Goal: Task Accomplishment & Management: Manage account settings

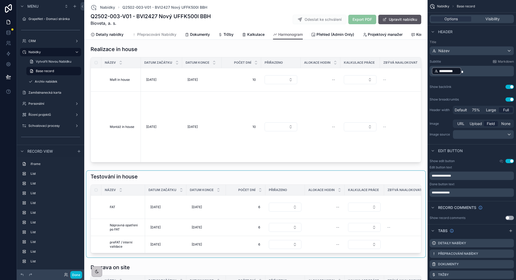
scroll to position [1082, 0]
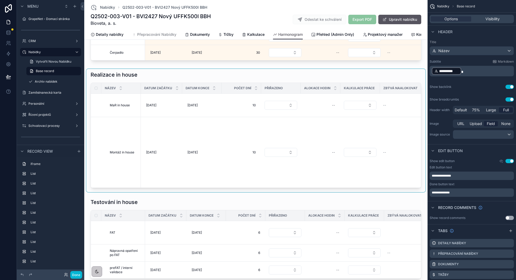
click at [337, 69] on div "scrollable content" at bounding box center [255, 130] width 339 height 123
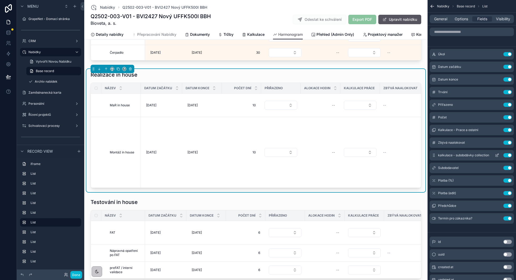
click at [498, 155] on icon "scrollable content" at bounding box center [497, 155] width 4 height 4
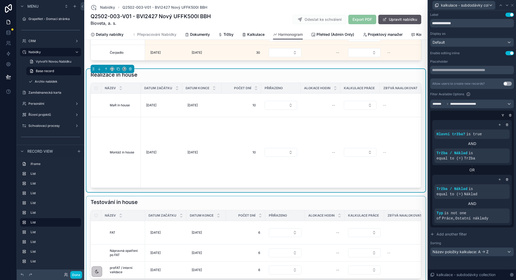
click at [378, 196] on div "scrollable content" at bounding box center [255, 239] width 339 height 87
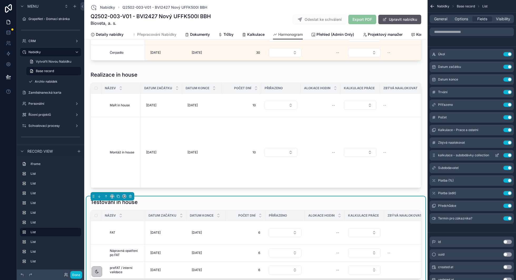
click at [496, 154] on icon "scrollable content" at bounding box center [497, 155] width 2 height 2
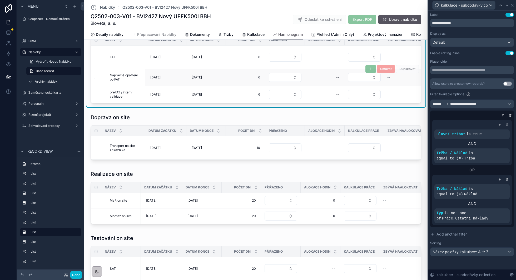
scroll to position [1274, 0]
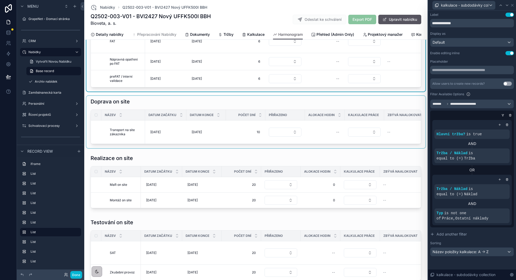
click at [360, 96] on div "scrollable content" at bounding box center [255, 122] width 339 height 52
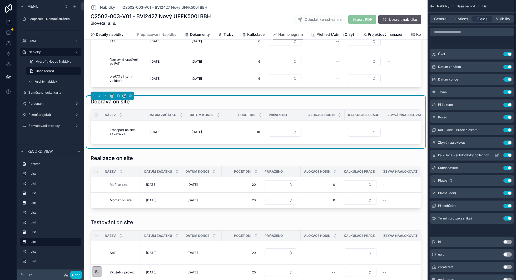
click at [497, 156] on icon "scrollable content" at bounding box center [497, 155] width 2 height 2
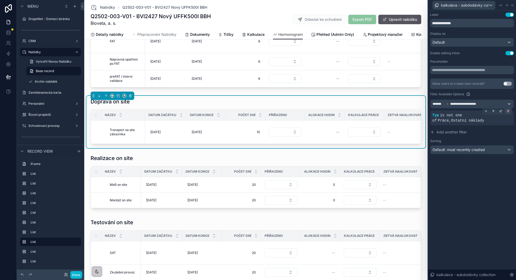
click at [506, 112] on div at bounding box center [507, 110] width 7 height 7
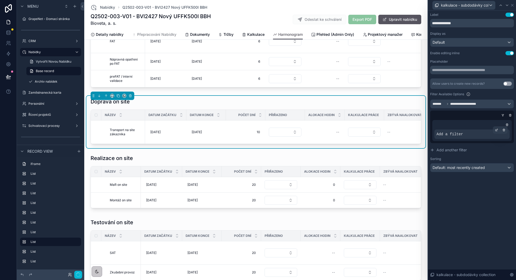
click at [495, 131] on icon at bounding box center [496, 129] width 3 height 3
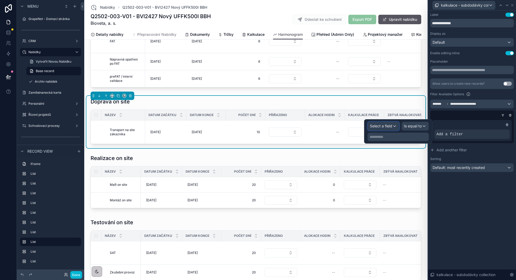
click at [391, 124] on span "Select a field" at bounding box center [381, 126] width 22 height 4
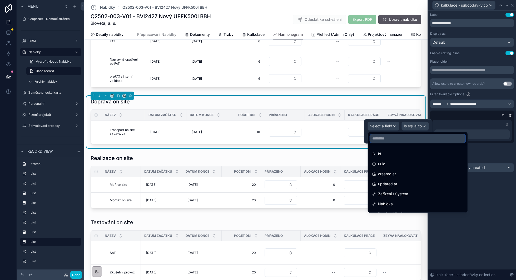
click at [387, 140] on input "text" at bounding box center [417, 138] width 95 height 8
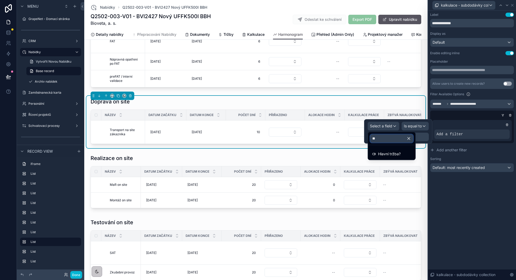
type input "***"
click at [393, 153] on span "Hlavní tržba?" at bounding box center [389, 154] width 23 height 6
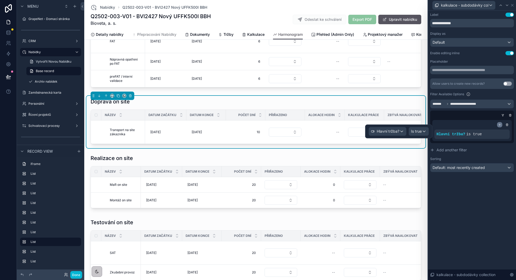
click at [501, 123] on div at bounding box center [499, 124] width 5 height 5
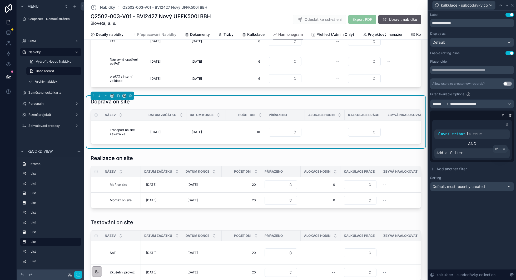
click at [495, 150] on icon at bounding box center [496, 148] width 3 height 3
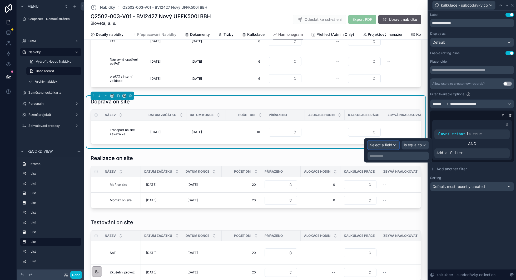
click at [393, 147] on div "Select a field" at bounding box center [383, 145] width 31 height 8
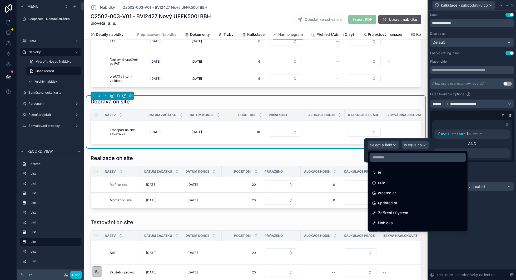
click at [390, 158] on input "text" at bounding box center [417, 157] width 95 height 8
type input "**"
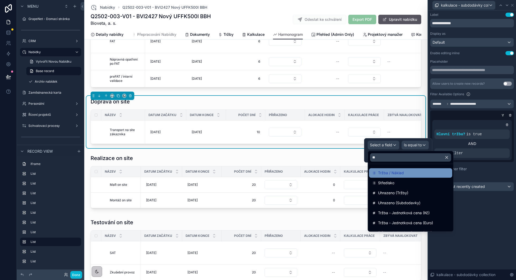
click at [392, 172] on span "Tržba / Náklad" at bounding box center [391, 173] width 26 height 6
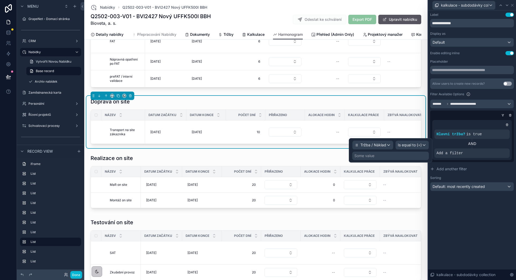
click at [415, 153] on div "Some value" at bounding box center [390, 156] width 77 height 8
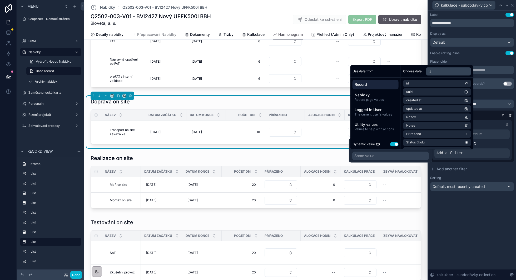
click at [395, 145] on button "Use setting" at bounding box center [394, 144] width 8 height 4
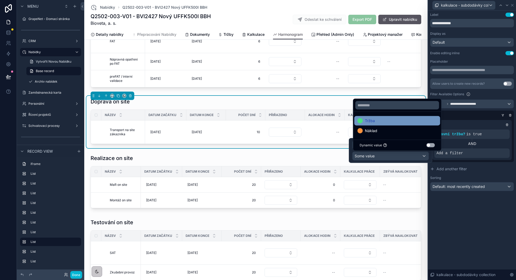
click at [401, 121] on div "Tržba" at bounding box center [396, 121] width 79 height 6
click at [473, 116] on div at bounding box center [471, 115] width 84 height 5
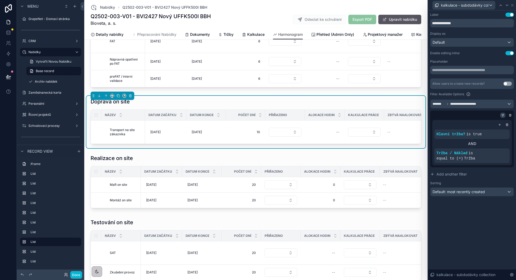
click at [503, 115] on icon at bounding box center [502, 115] width 1 height 1
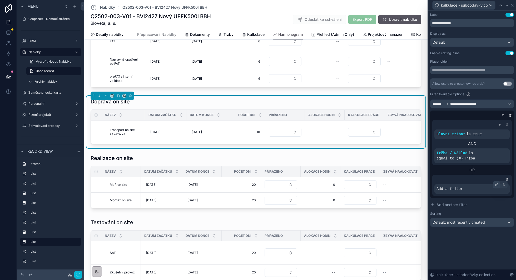
click at [497, 186] on div at bounding box center [496, 184] width 7 height 7
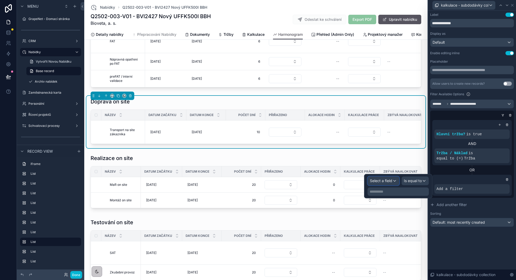
click at [393, 183] on div "Select a field" at bounding box center [383, 181] width 31 height 8
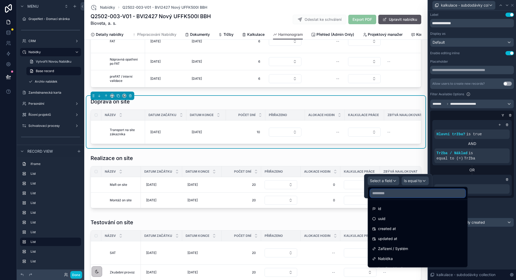
click at [389, 193] on input "text" at bounding box center [417, 193] width 95 height 8
type input "**"
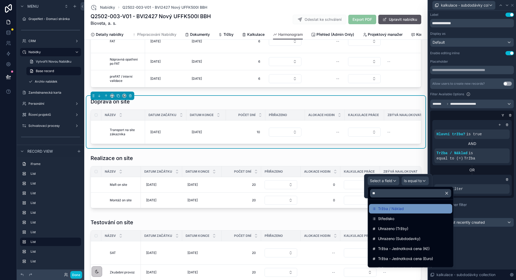
click at [390, 207] on span "Tržba / Náklad" at bounding box center [391, 209] width 26 height 6
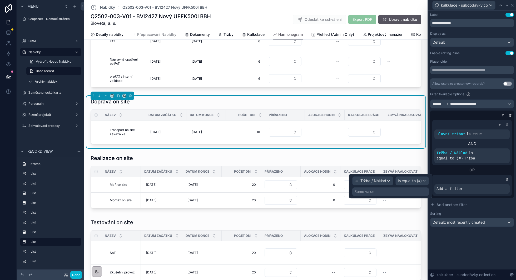
click at [391, 194] on div "Some value" at bounding box center [390, 191] width 77 height 8
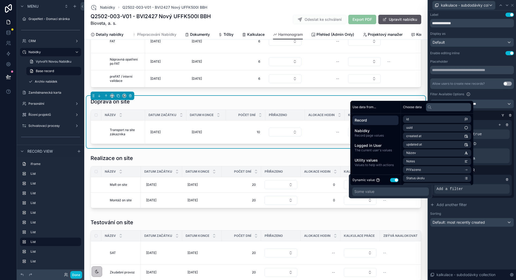
click at [396, 179] on button "Use setting" at bounding box center [394, 180] width 8 height 4
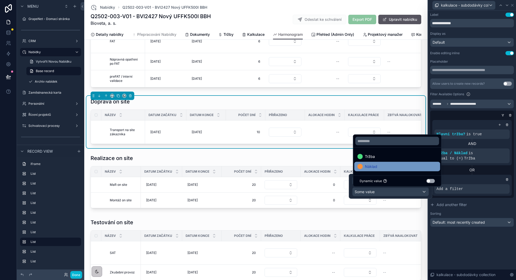
click at [403, 167] on div "Náklad" at bounding box center [396, 166] width 79 height 6
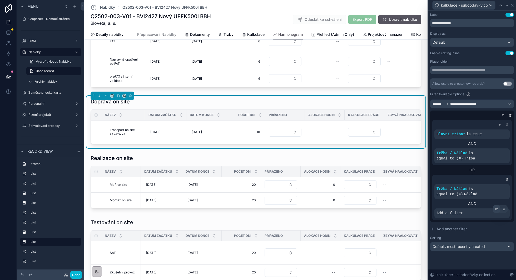
click at [496, 209] on icon at bounding box center [497, 209] width 2 height 2
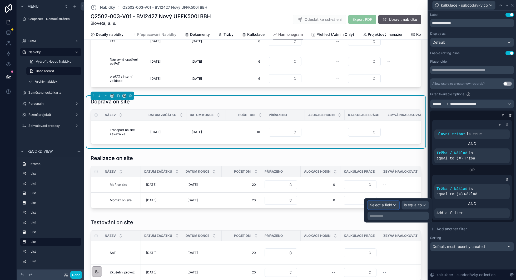
click at [386, 204] on span "Select a field" at bounding box center [381, 205] width 22 height 4
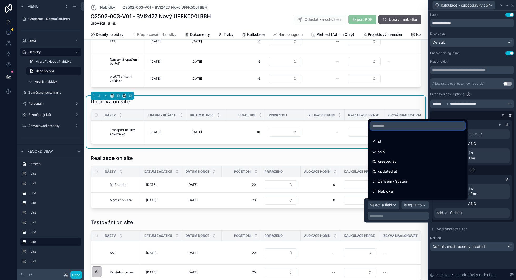
click at [410, 126] on input "text" at bounding box center [417, 126] width 95 height 8
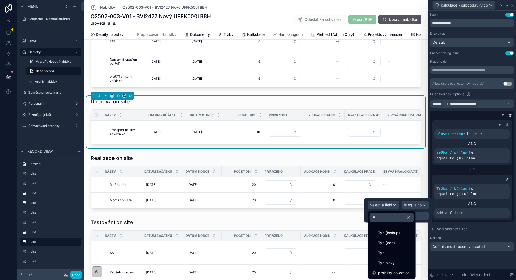
type input "***"
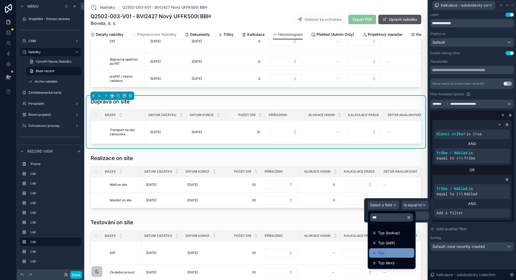
click at [385, 256] on div "Typ" at bounding box center [391, 252] width 45 height 9
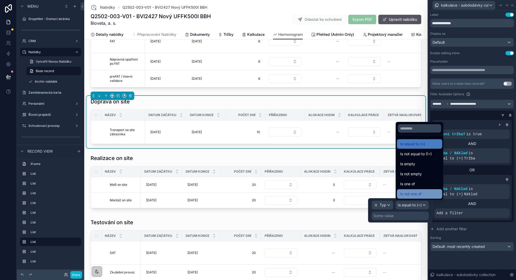
click at [420, 191] on span "Is not one of" at bounding box center [410, 194] width 21 height 6
click at [392, 217] on div "Some value" at bounding box center [383, 215] width 20 height 5
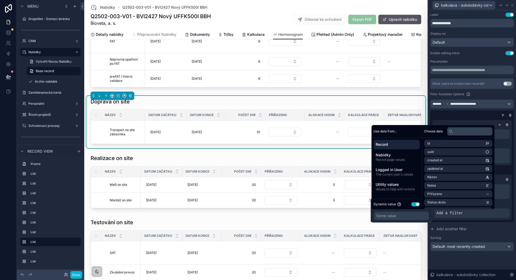
click at [416, 205] on button "Use setting" at bounding box center [415, 204] width 8 height 4
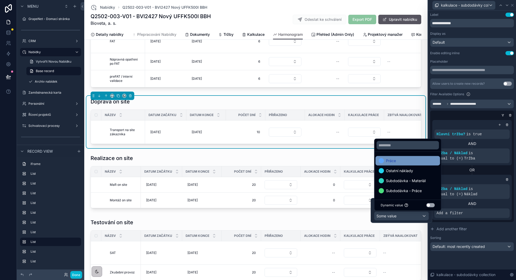
click at [411, 159] on div "Práce" at bounding box center [407, 161] width 58 height 6
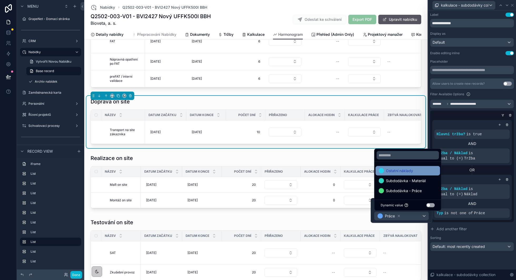
click at [385, 172] on div "Ostatní náklady" at bounding box center [395, 171] width 34 height 6
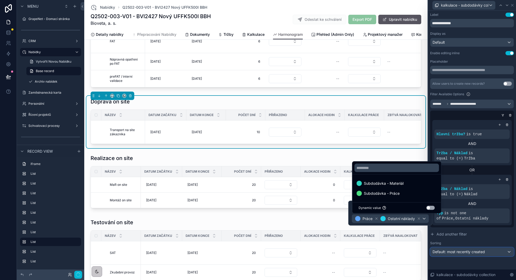
click at [488, 252] on div "Default: most recently created" at bounding box center [471, 252] width 83 height 8
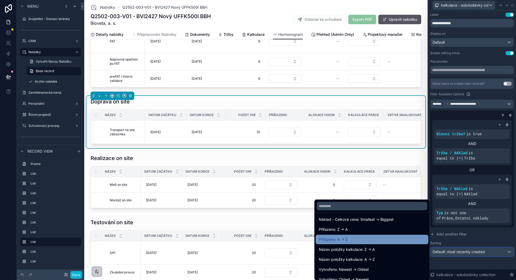
scroll to position [103, 0]
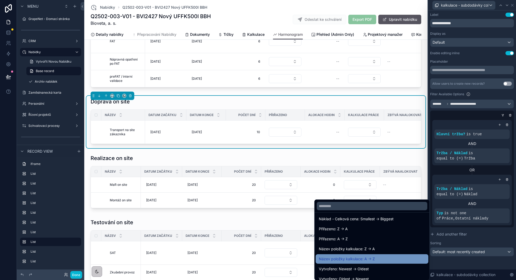
click at [373, 259] on span "Název položky kalkulace: A -> Z" at bounding box center [347, 259] width 56 height 6
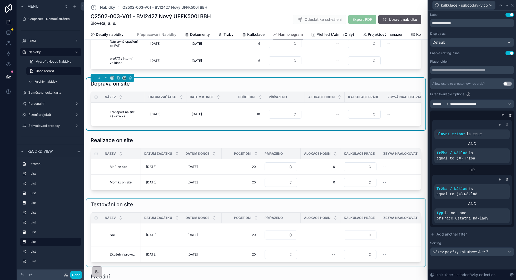
scroll to position [1286, 0]
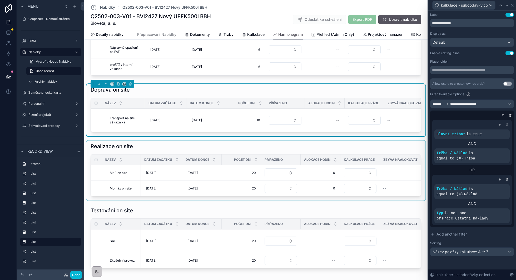
click at [356, 141] on div "scrollable content" at bounding box center [255, 171] width 339 height 60
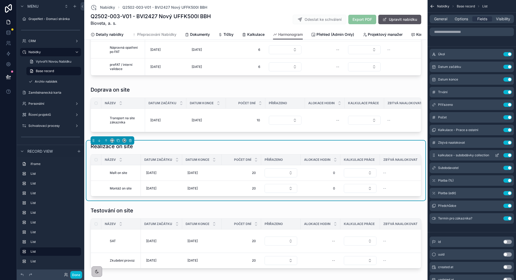
click at [495, 154] on icon "scrollable content" at bounding box center [497, 155] width 4 height 4
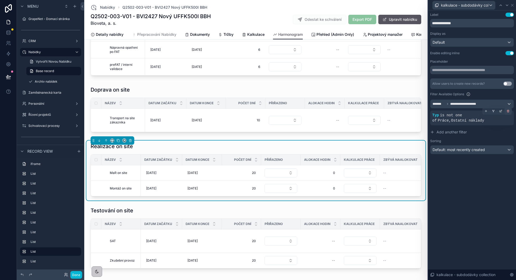
click at [507, 113] on div at bounding box center [507, 110] width 7 height 7
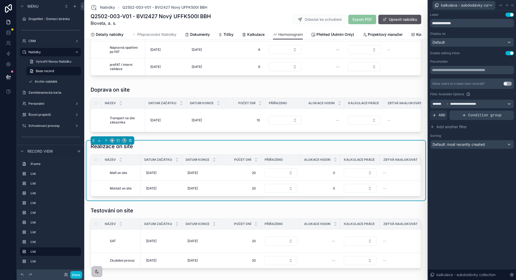
click at [496, 114] on span "Condition group" at bounding box center [484, 115] width 33 height 5
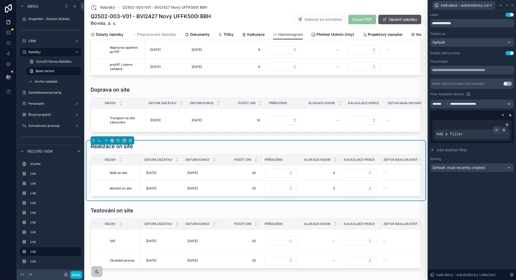
click at [496, 129] on icon at bounding box center [496, 129] width 3 height 3
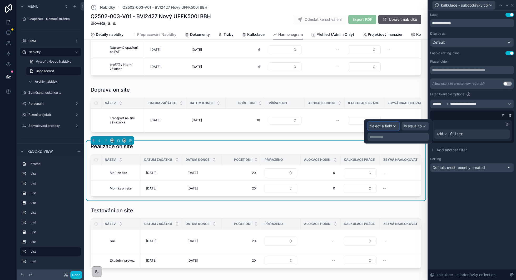
click at [389, 126] on span "Select a field" at bounding box center [381, 126] width 22 height 4
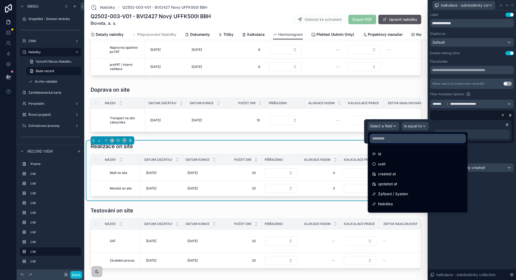
click at [388, 137] on input "text" at bounding box center [417, 138] width 95 height 8
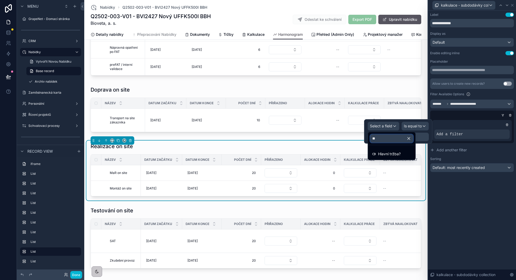
type input "***"
click at [389, 153] on span "Hlavní tržba?" at bounding box center [389, 154] width 23 height 6
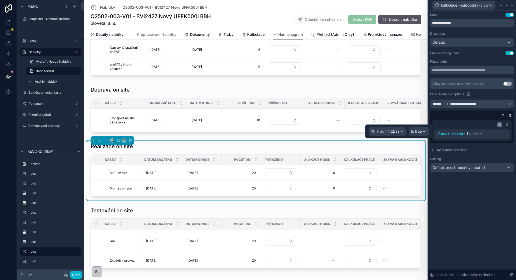
click at [500, 125] on icon at bounding box center [500, 125] width 2 height 0
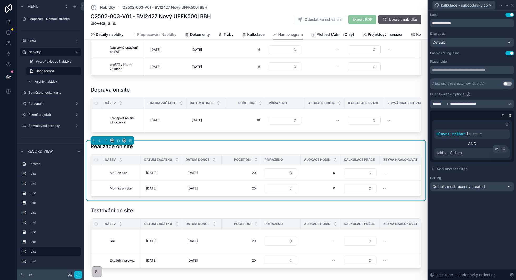
click at [495, 148] on icon at bounding box center [496, 149] width 2 height 2
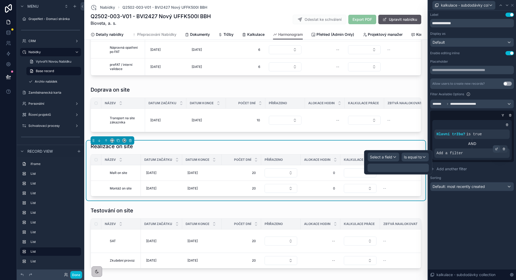
click at [497, 149] on icon at bounding box center [496, 149] width 2 height 2
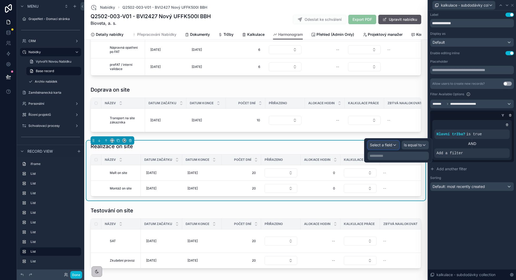
click at [387, 143] on span "Select a field" at bounding box center [381, 145] width 22 height 4
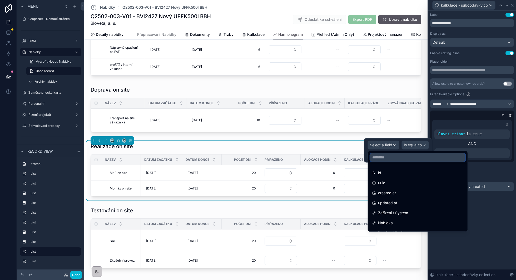
click at [386, 159] on input "text" at bounding box center [417, 157] width 95 height 8
type input "**"
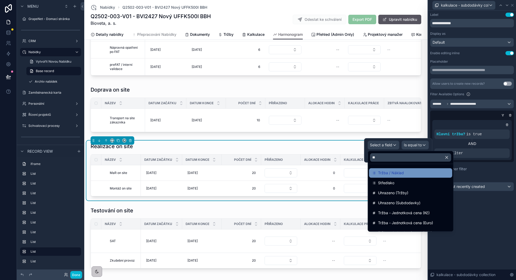
click at [387, 173] on span "Tržba / Náklad" at bounding box center [391, 173] width 26 height 6
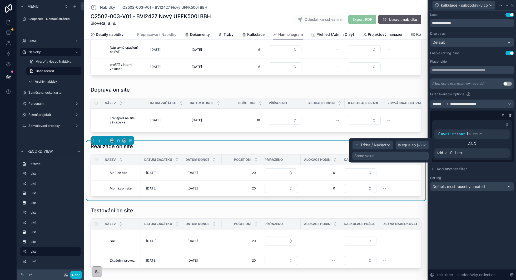
click at [395, 156] on div "Some value" at bounding box center [390, 156] width 77 height 8
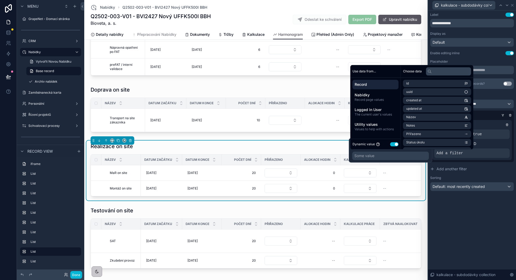
click at [393, 145] on button "Use setting" at bounding box center [394, 144] width 8 height 4
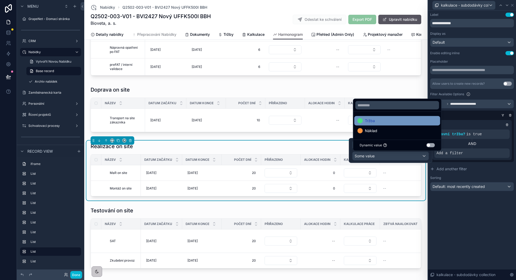
click at [399, 123] on div "Tržba" at bounding box center [396, 121] width 79 height 6
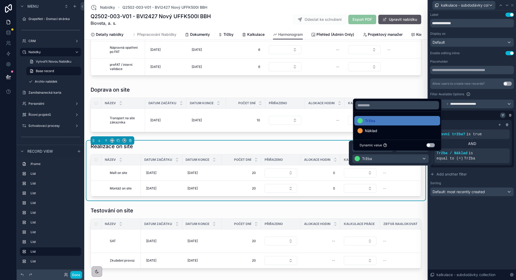
click at [502, 114] on icon at bounding box center [502, 114] width 1 height 1
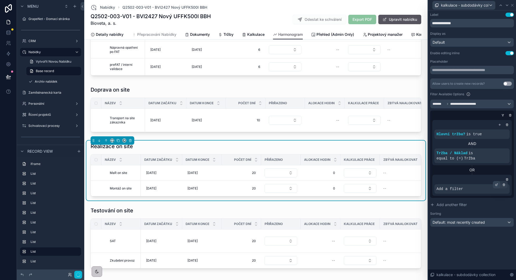
click at [496, 185] on icon at bounding box center [497, 184] width 2 height 2
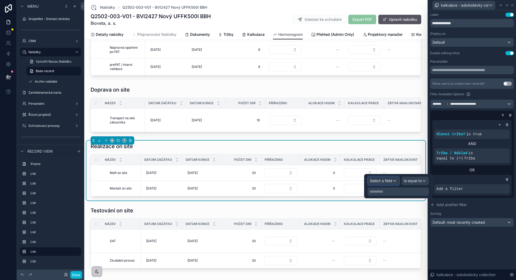
click at [391, 179] on span "Select a field" at bounding box center [381, 180] width 22 height 4
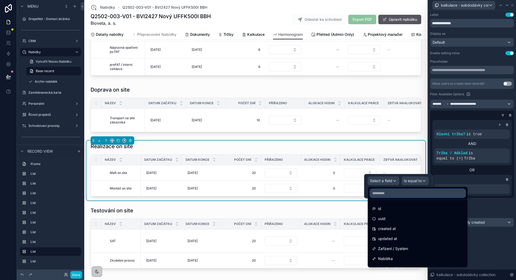
click at [387, 191] on input "text" at bounding box center [417, 193] width 95 height 8
type input "**"
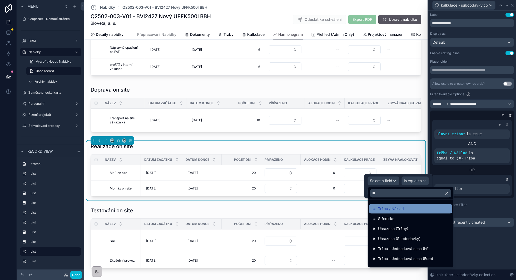
click at [390, 212] on div "Tržba / Náklad" at bounding box center [410, 208] width 83 height 9
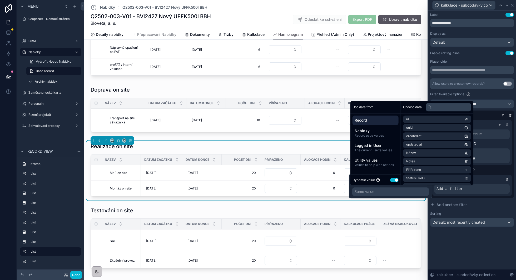
click at [392, 181] on button "Use setting" at bounding box center [394, 180] width 8 height 4
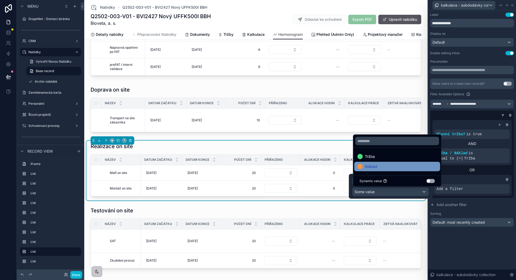
click at [382, 167] on div "Náklad" at bounding box center [396, 166] width 79 height 6
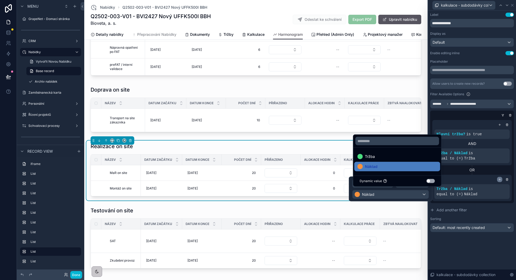
click at [500, 179] on icon at bounding box center [499, 179] width 3 height 3
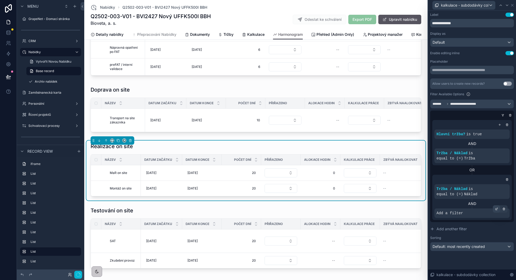
click at [496, 210] on div at bounding box center [496, 208] width 7 height 7
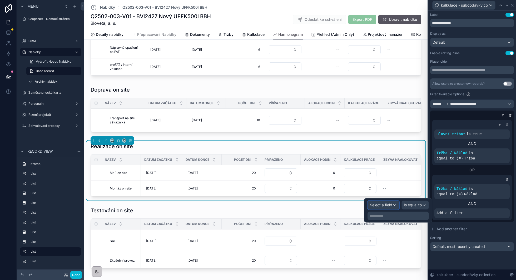
click at [394, 207] on div "Select a field" at bounding box center [383, 205] width 31 height 8
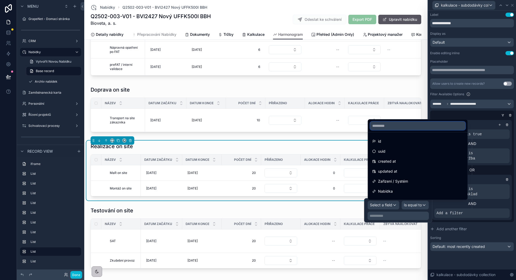
click at [409, 129] on input "text" at bounding box center [417, 126] width 95 height 8
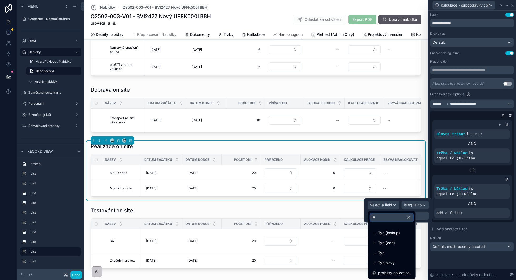
type input "***"
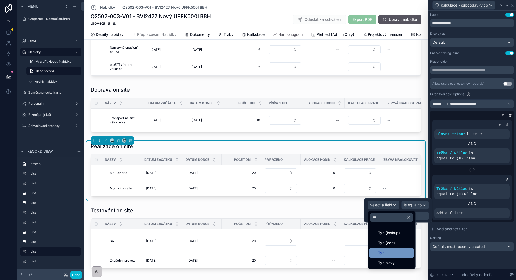
click at [395, 248] on div "Typ" at bounding box center [391, 252] width 45 height 9
click at [410, 208] on div "Is equal to" at bounding box center [415, 205] width 27 height 8
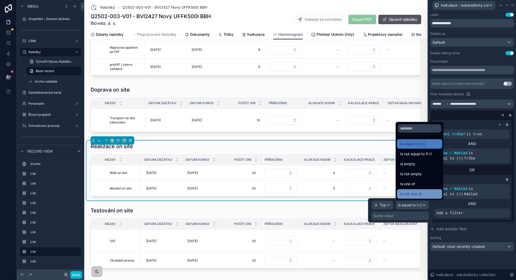
click at [414, 190] on div "Is not one of" at bounding box center [419, 193] width 45 height 9
click at [403, 213] on div "Some value" at bounding box center [399, 216] width 57 height 8
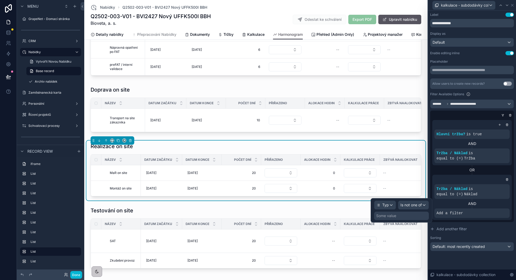
click at [398, 216] on div "Some value" at bounding box center [401, 216] width 55 height 8
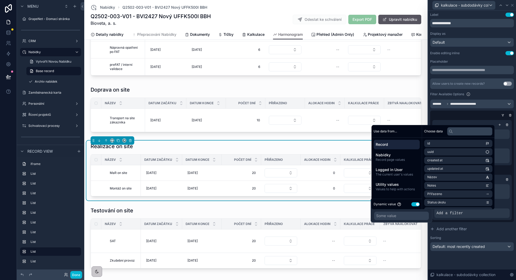
click at [411, 206] on div "Dynamic value Use setting" at bounding box center [396, 204] width 46 height 6
click at [415, 205] on button "Use setting" at bounding box center [415, 204] width 8 height 4
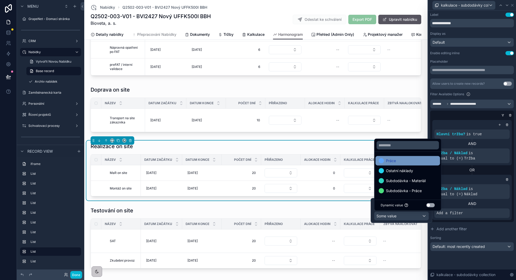
click at [413, 164] on div "Práce" at bounding box center [407, 161] width 58 height 6
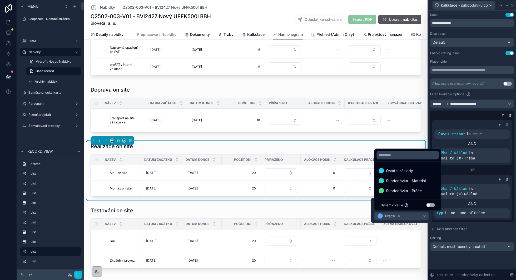
click at [411, 170] on span "Ostatní náklady" at bounding box center [399, 171] width 27 height 6
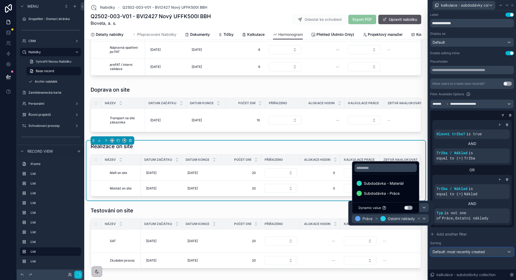
click at [455, 252] on span "Default: most recently created" at bounding box center [458, 251] width 52 height 4
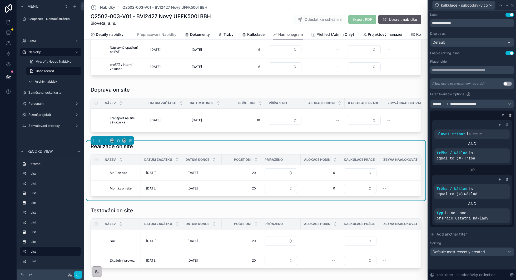
click at [455, 252] on div at bounding box center [472, 140] width 88 height 280
click at [462, 252] on span "Default: most recently created" at bounding box center [458, 251] width 52 height 4
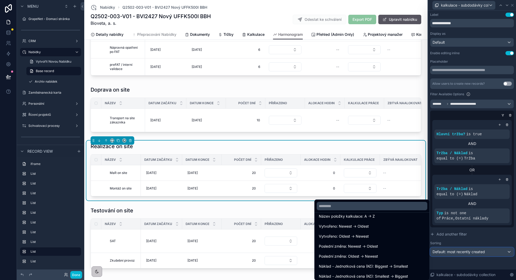
scroll to position [147, 0]
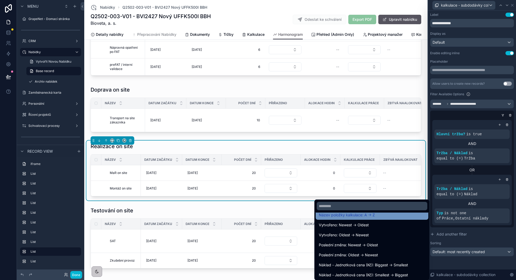
click at [384, 218] on div "Název položky kalkulace: A -> Z" at bounding box center [372, 214] width 113 height 9
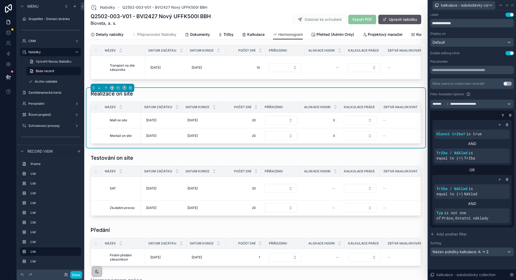
scroll to position [1338, 0]
click at [304, 152] on div "scrollable content" at bounding box center [255, 186] width 339 height 68
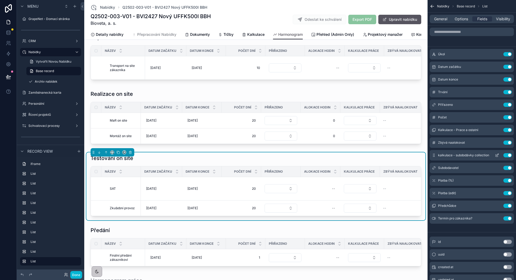
click at [496, 156] on icon "scrollable content" at bounding box center [497, 155] width 2 height 2
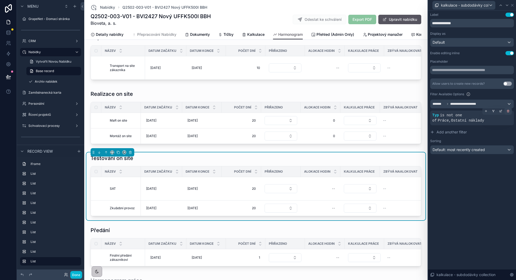
click at [508, 111] on icon at bounding box center [508, 111] width 2 height 0
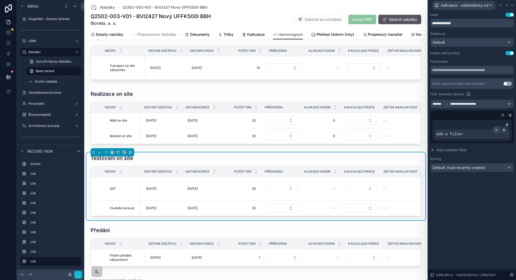
click at [497, 130] on icon at bounding box center [496, 129] width 3 height 3
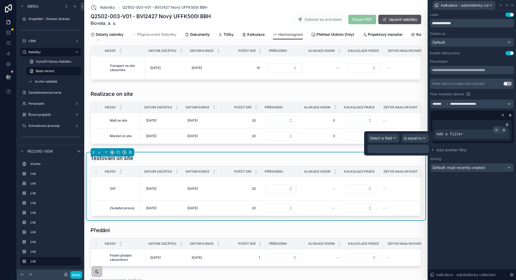
click at [496, 130] on icon at bounding box center [497, 130] width 2 height 2
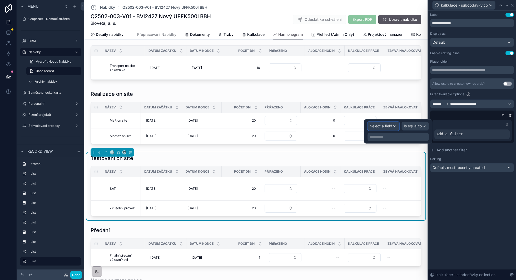
click at [389, 127] on span "Select a field" at bounding box center [381, 126] width 22 height 4
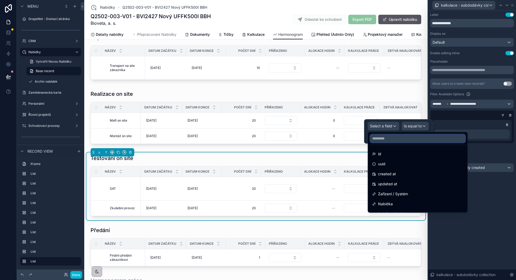
click at [390, 139] on input "text" at bounding box center [417, 138] width 95 height 8
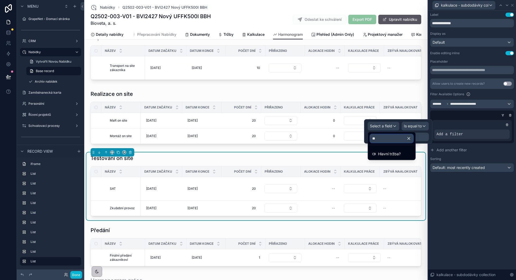
type input "***"
click at [388, 155] on span "Hlavní tržba?" at bounding box center [389, 154] width 23 height 6
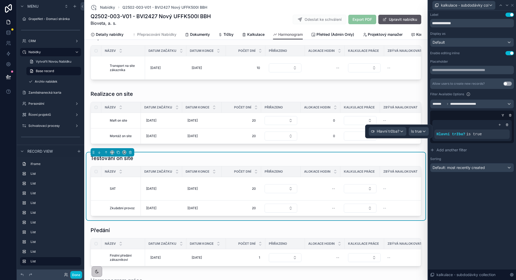
click at [499, 123] on icon at bounding box center [499, 124] width 3 height 3
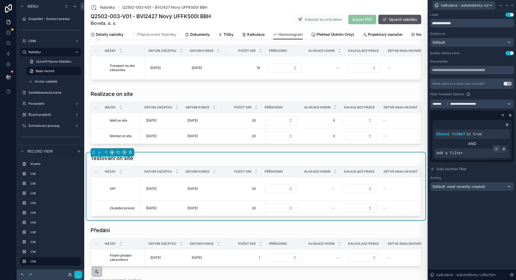
click at [496, 149] on icon at bounding box center [497, 149] width 2 height 2
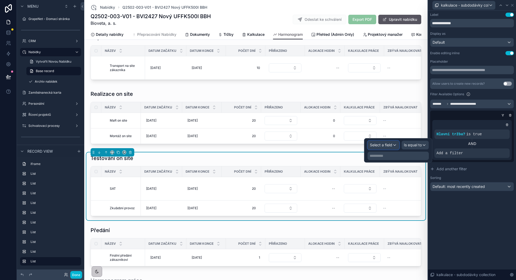
click at [389, 146] on span "Select a field" at bounding box center [381, 145] width 22 height 4
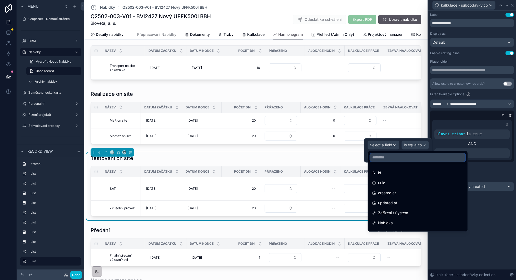
click at [389, 157] on input "text" at bounding box center [417, 157] width 95 height 8
type input "**"
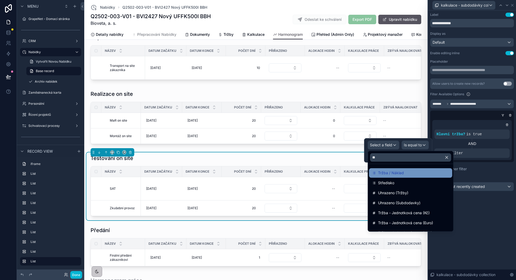
click at [390, 168] on div "Tržba / Náklad" at bounding box center [410, 172] width 83 height 9
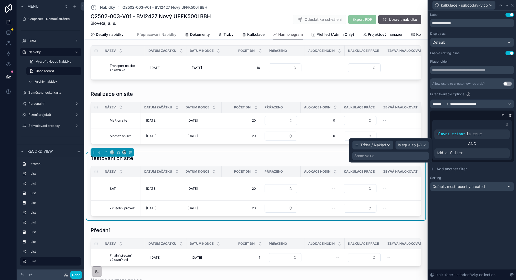
click at [397, 155] on div "Some value" at bounding box center [390, 156] width 77 height 8
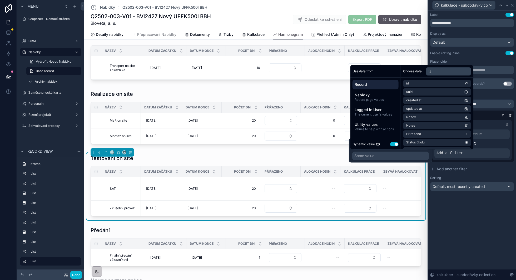
click at [394, 144] on button "Use setting" at bounding box center [394, 144] width 8 height 4
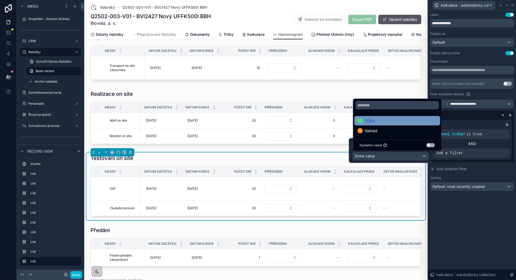
click at [388, 121] on div "Tržba" at bounding box center [396, 121] width 79 height 6
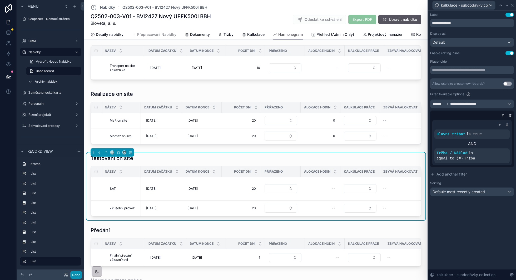
click at [76, 274] on button "Done" at bounding box center [76, 275] width 12 height 8
click at [0, 0] on div "[PERSON_NAME]" at bounding box center [0, 0] width 0 height 0
click at [7, 76] on icon at bounding box center [8, 76] width 5 height 5
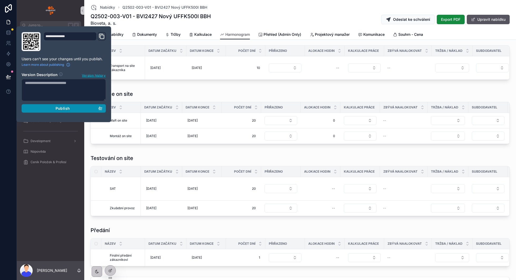
click at [43, 108] on div "Publish" at bounding box center [63, 108] width 77 height 5
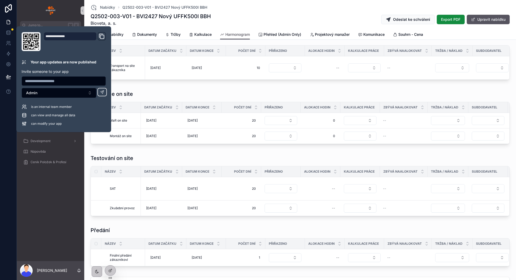
click at [227, 70] on div "Doprava on site Název Datum začátku Datum konce Počet dní Přiřazeno Alokace hod…" at bounding box center [299, 58] width 427 height 52
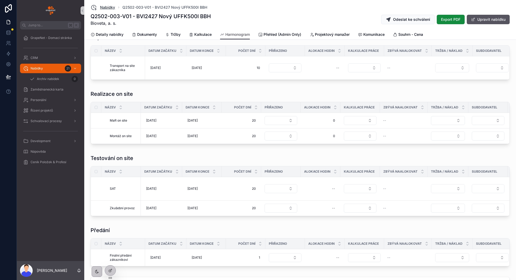
click at [106, 6] on span "Nabídky" at bounding box center [107, 7] width 15 height 5
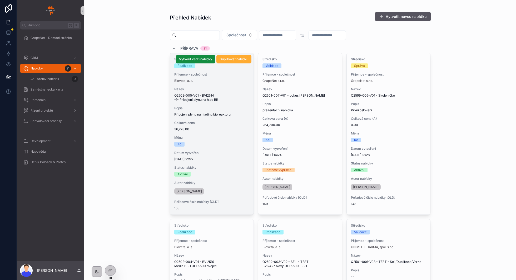
click at [233, 142] on div "Kč" at bounding box center [211, 144] width 75 height 5
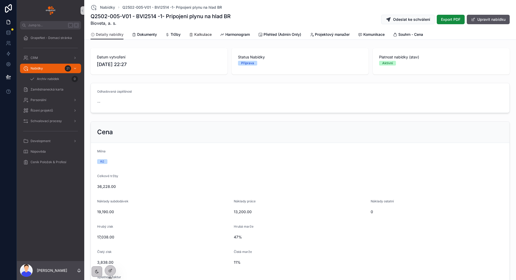
click at [204, 33] on span "Kalkulace" at bounding box center [202, 34] width 17 height 5
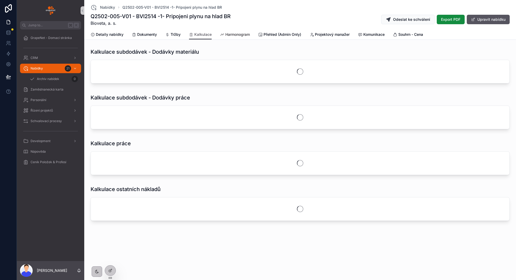
click at [233, 34] on span "Harmonogram" at bounding box center [237, 34] width 24 height 5
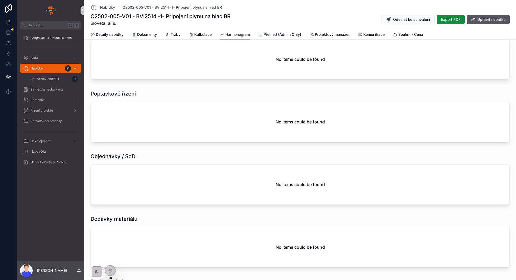
scroll to position [273, 0]
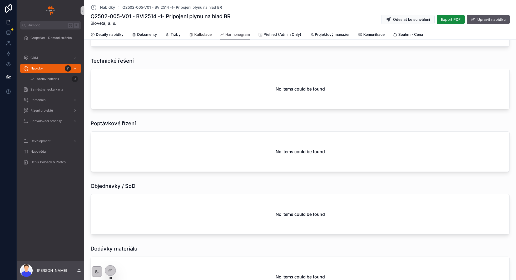
click at [206, 31] on link "Kalkulace" at bounding box center [200, 35] width 23 height 11
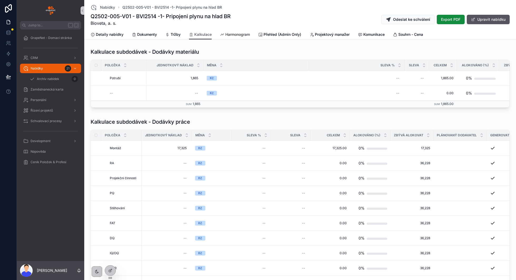
click at [245, 33] on span "Harmonogram" at bounding box center [237, 34] width 24 height 5
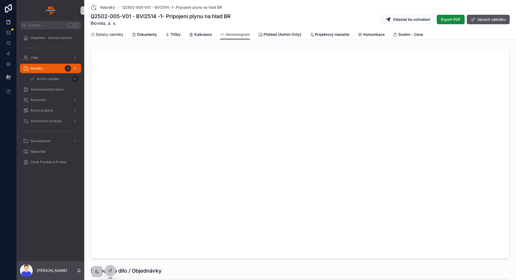
click at [111, 31] on link "Detaily nabídky" at bounding box center [107, 35] width 33 height 11
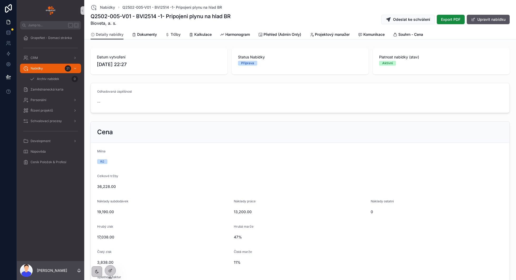
click at [172, 31] on link "Tržby" at bounding box center [172, 35] width 15 height 11
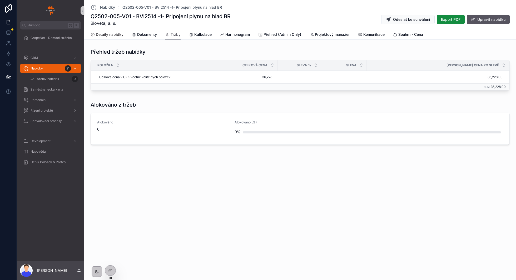
click at [112, 34] on span "Detaily nabídky" at bounding box center [110, 34] width 28 height 5
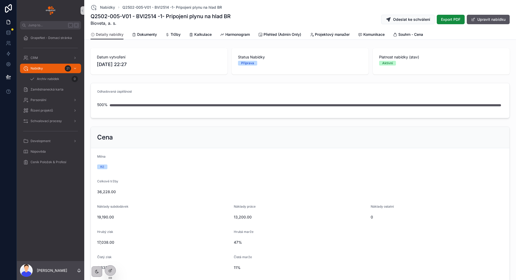
click at [106, 4] on div "Nabídky Q2502-005-V01 - BVI2514 -1- Pripojeni plynu na hlad BR Q2502-005-V01 - …" at bounding box center [300, 14] width 419 height 29
click at [108, 6] on span "Nabídky" at bounding box center [107, 7] width 15 height 5
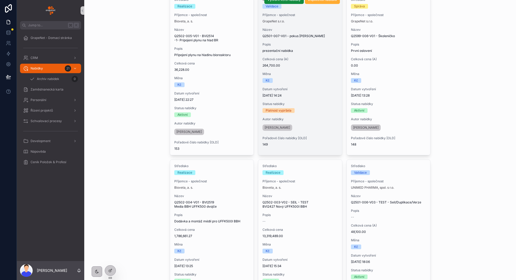
scroll to position [61, 0]
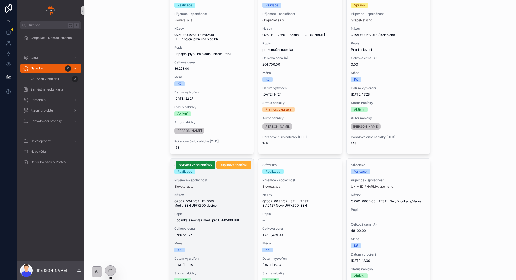
click at [222, 185] on div "Bioveta, a. s." at bounding box center [211, 186] width 75 height 4
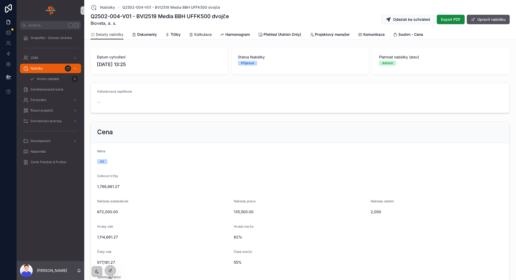
click at [194, 34] on span "Kalkulace" at bounding box center [202, 34] width 17 height 5
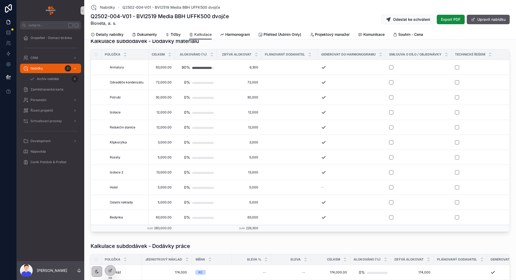
scroll to position [9, 0]
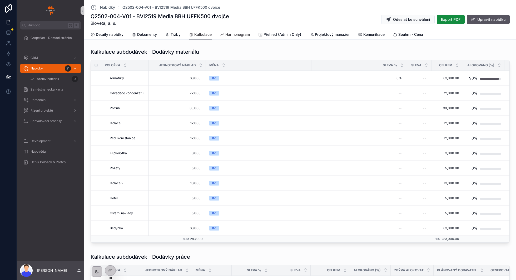
scroll to position [0, 287]
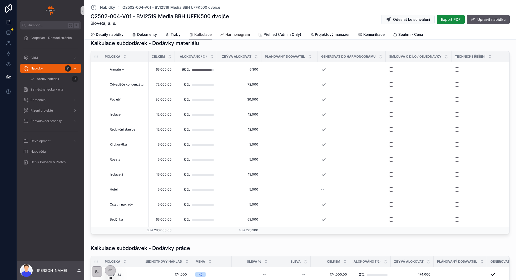
click at [233, 34] on span "Harmonogram" at bounding box center [237, 34] width 24 height 5
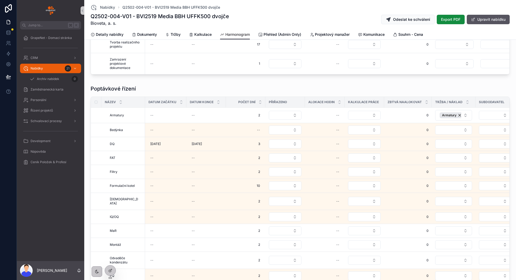
scroll to position [439, 0]
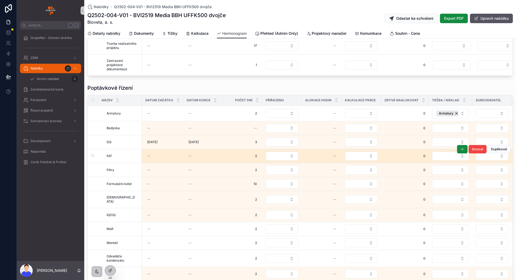
scroll to position [425, 0]
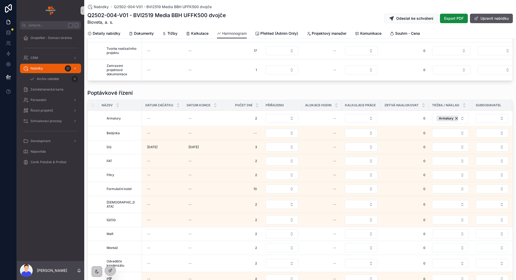
scroll to position [430, 0]
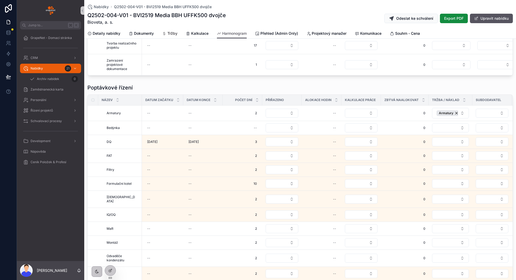
click at [166, 31] on div "Tržby" at bounding box center [169, 33] width 15 height 5
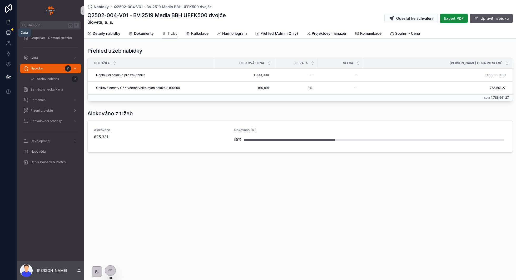
click at [8, 33] on icon at bounding box center [8, 32] width 5 height 5
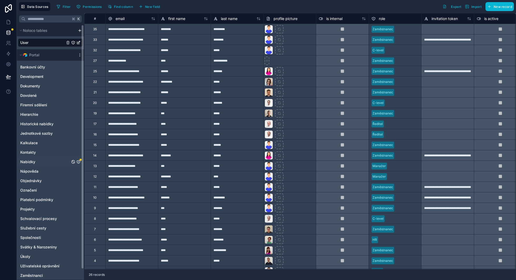
click at [38, 164] on div "Nabídky" at bounding box center [50, 162] width 65 height 8
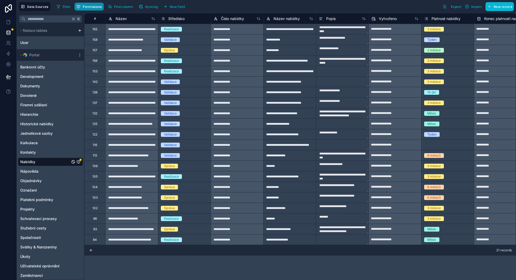
click at [87, 7] on span "Permissions" at bounding box center [92, 7] width 19 height 4
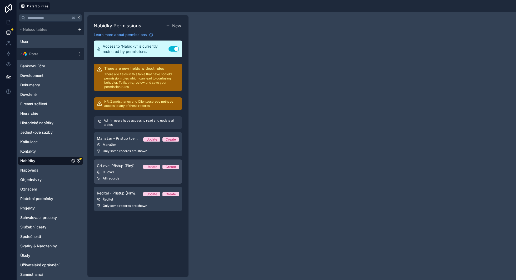
click at [132, 174] on link "C-Level Přístup (Plný) Update Create C-level All records" at bounding box center [138, 171] width 88 height 24
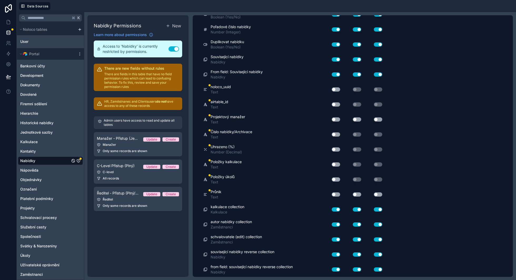
scroll to position [1331, 0]
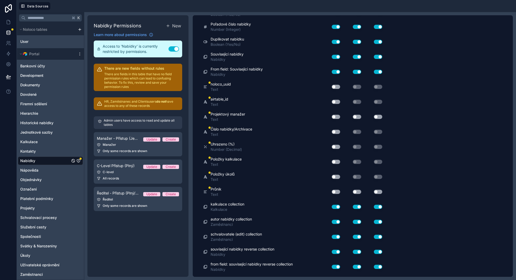
click at [335, 175] on button "Use setting" at bounding box center [336, 177] width 8 height 4
click at [337, 160] on button "Use setting" at bounding box center [336, 162] width 8 height 4
click at [334, 188] on div "Use setting" at bounding box center [333, 192] width 17 height 8
click at [341, 188] on div "Use setting" at bounding box center [333, 192] width 17 height 8
click at [339, 190] on button "Use setting" at bounding box center [336, 192] width 8 height 4
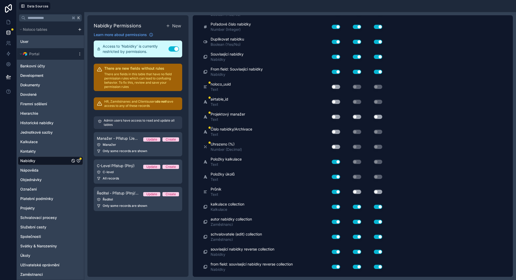
click at [335, 130] on button "Use setting" at bounding box center [336, 132] width 8 height 4
click at [337, 115] on button "Use setting" at bounding box center [336, 117] width 8 height 4
click at [355, 115] on button "Use setting" at bounding box center [357, 117] width 8 height 4
click at [372, 115] on div "Use setting" at bounding box center [373, 117] width 21 height 4
click at [376, 115] on button "Use setting" at bounding box center [378, 117] width 8 height 4
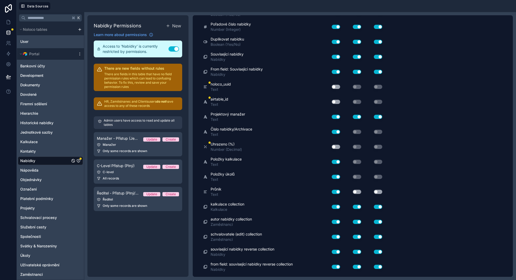
click at [335, 145] on button "Use setting" at bounding box center [336, 147] width 8 height 4
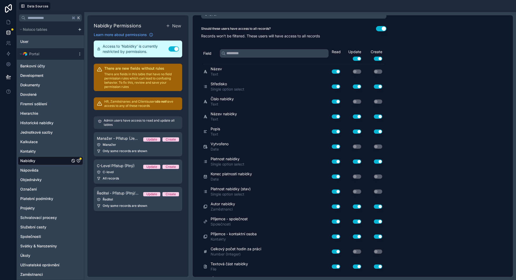
scroll to position [0, 0]
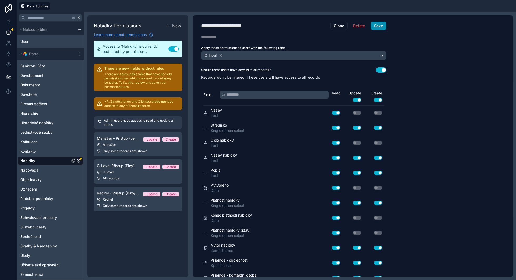
click at [379, 28] on button "Save" at bounding box center [379, 26] width 16 height 8
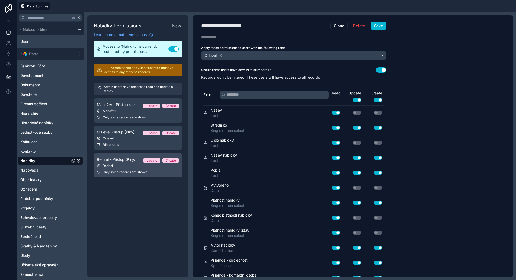
click at [132, 166] on div "Ředitel" at bounding box center [138, 166] width 82 height 4
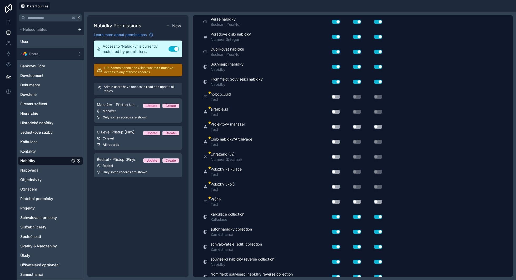
scroll to position [1366, 0]
click at [335, 154] on button "Use setting" at bounding box center [336, 156] width 8 height 4
click at [336, 169] on button "Use setting" at bounding box center [336, 171] width 8 height 4
click at [335, 184] on button "Use setting" at bounding box center [336, 186] width 8 height 4
click at [335, 199] on button "Use setting" at bounding box center [336, 201] width 8 height 4
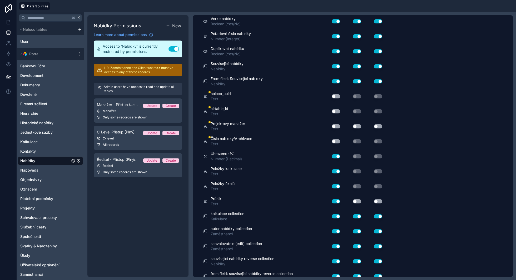
click at [334, 124] on button "Use setting" at bounding box center [336, 126] width 8 height 4
click at [354, 124] on button "Use setting" at bounding box center [357, 126] width 8 height 4
click at [375, 124] on button "Use setting" at bounding box center [378, 126] width 8 height 4
click at [334, 139] on button "Use setting" at bounding box center [336, 141] width 8 height 4
click at [335, 109] on button "Use setting" at bounding box center [336, 111] width 8 height 4
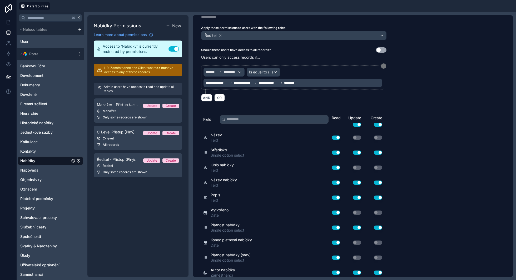
scroll to position [0, 0]
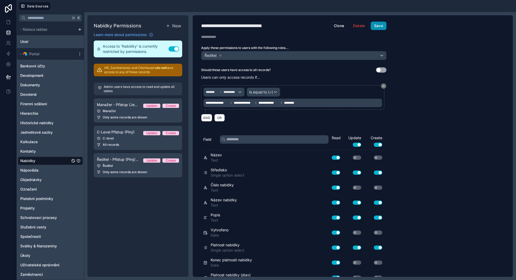
click at [378, 25] on button "Save" at bounding box center [379, 26] width 16 height 8
click at [6, 24] on icon at bounding box center [8, 21] width 5 height 5
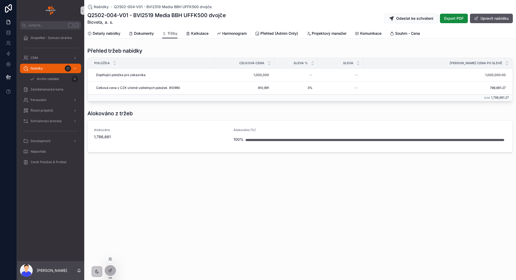
click at [110, 261] on div at bounding box center [110, 259] width 8 height 8
click at [109, 259] on icon at bounding box center [109, 258] width 1 height 1
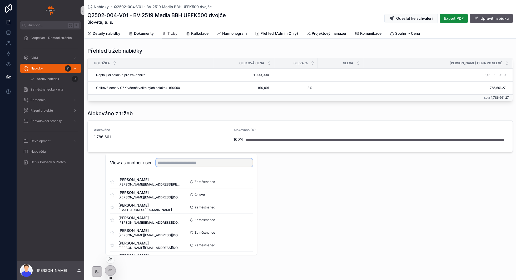
click at [187, 162] on input "text" at bounding box center [204, 162] width 97 height 8
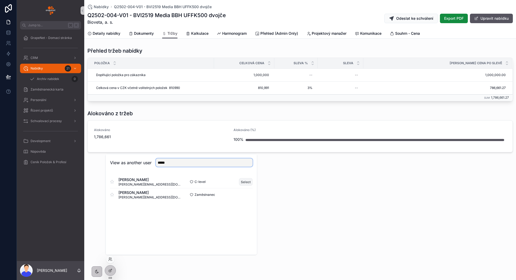
type input "*****"
click at [246, 179] on button "Select" at bounding box center [246, 182] width 14 height 8
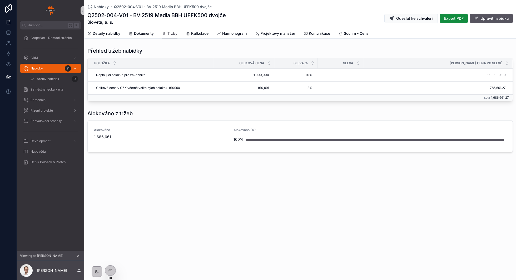
click at [246, 179] on div "Nabídky Q2502-004-V01 - BVI2519 Media BBH UFFK500 dvojče Q2502-004-V01 - BVI251…" at bounding box center [300, 94] width 432 height 188
click at [211, 110] on div "Alokováno z tržeb" at bounding box center [299, 113] width 425 height 7
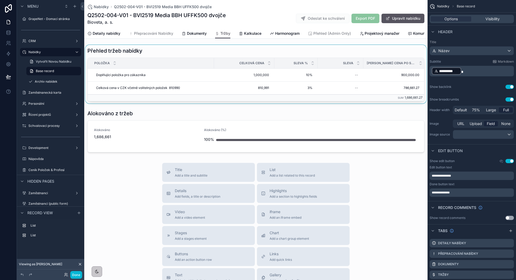
click at [223, 57] on div "scrollable content" at bounding box center [255, 74] width 343 height 58
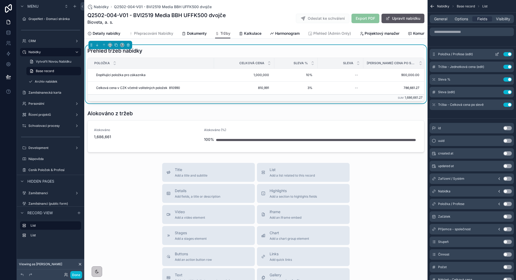
click at [495, 54] on icon "scrollable content" at bounding box center [497, 54] width 4 height 4
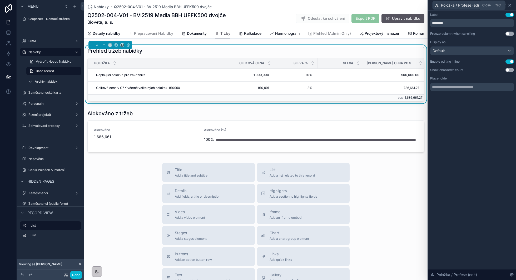
click at [509, 5] on icon at bounding box center [509, 5] width 4 height 4
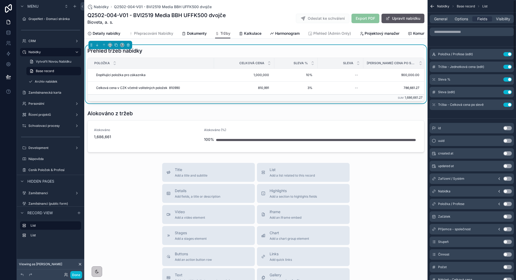
click at [463, 24] on div "General Options Fields Visibility" at bounding box center [471, 19] width 88 height 13
click at [463, 20] on span "Options" at bounding box center [460, 18] width 13 height 5
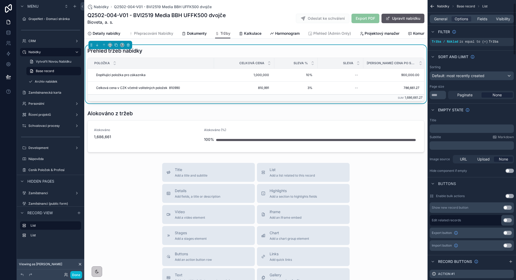
scroll to position [2, 0]
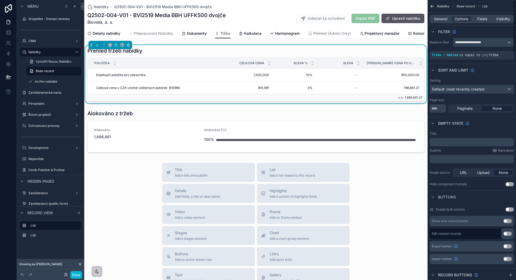
click at [471, 92] on div "Default: most recently created" at bounding box center [472, 89] width 84 height 8
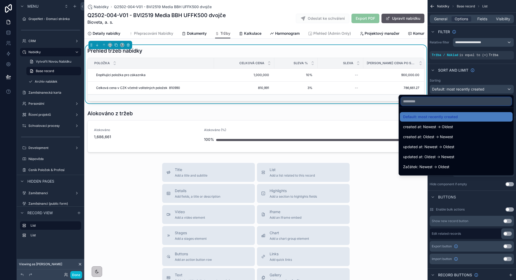
click at [452, 102] on input "text" at bounding box center [456, 101] width 111 height 8
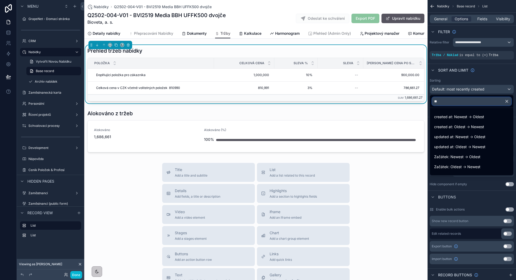
type input "*"
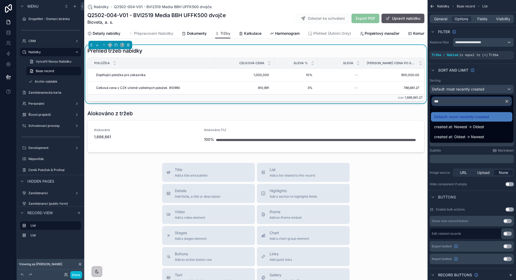
type input "***"
click at [75, 274] on div "scrollable content" at bounding box center [258, 140] width 516 height 280
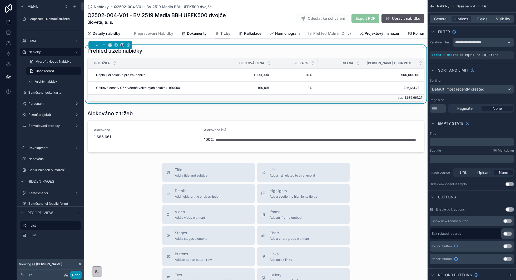
click at [77, 276] on button "Done" at bounding box center [76, 275] width 12 height 8
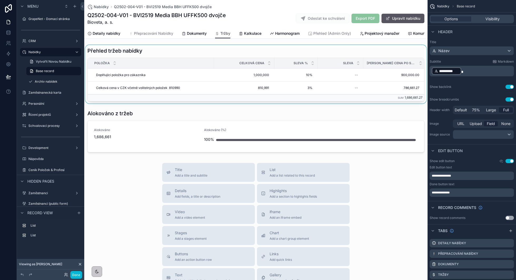
click at [389, 48] on div "scrollable content" at bounding box center [255, 74] width 343 height 58
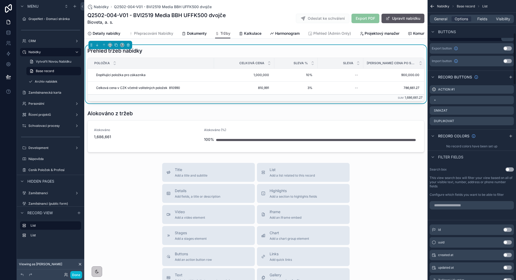
scroll to position [205, 0]
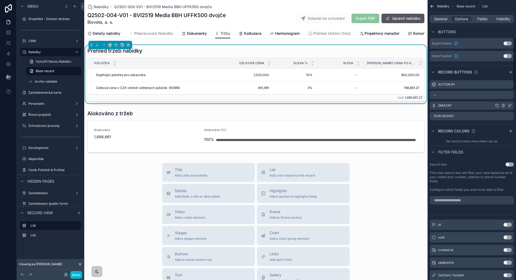
click at [511, 107] on icon "scrollable content" at bounding box center [509, 105] width 4 height 4
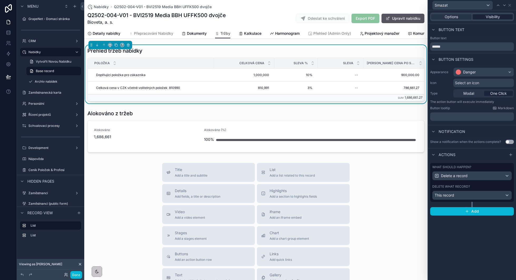
click at [500, 17] on div "Visibility" at bounding box center [492, 16] width 40 height 5
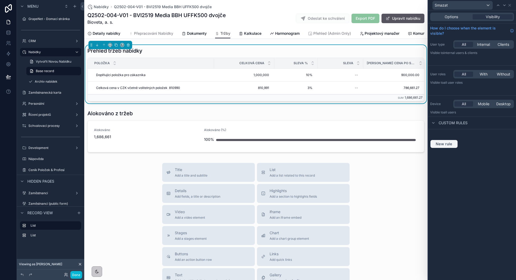
click at [439, 147] on button "New rule" at bounding box center [444, 144] width 28 height 8
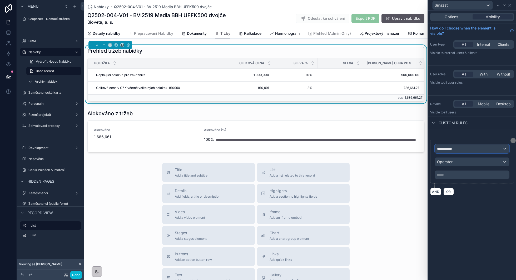
click at [466, 150] on div "**********" at bounding box center [472, 148] width 74 height 8
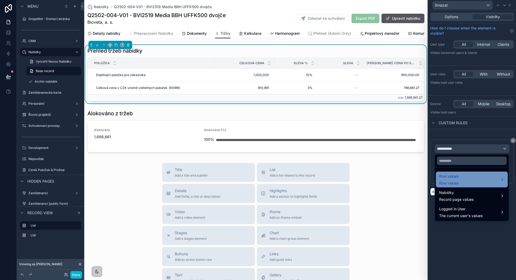
click at [451, 178] on span "Row values" at bounding box center [448, 176] width 19 height 6
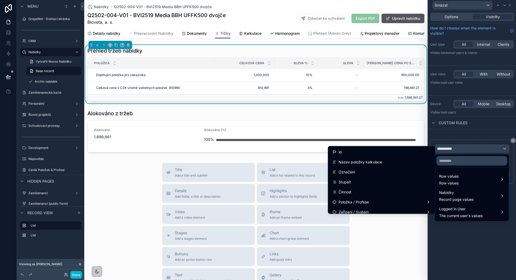
click at [457, 163] on input "text" at bounding box center [472, 161] width 70 height 8
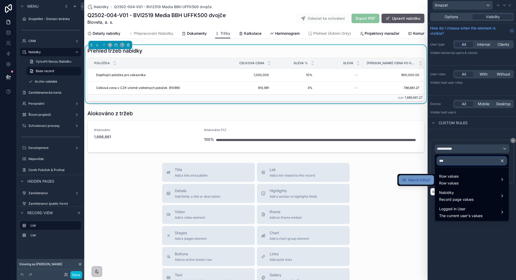
type input "***"
click at [424, 181] on span "Hlavní tržba?" at bounding box center [419, 180] width 23 height 6
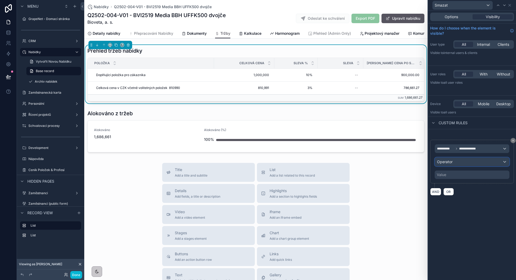
click at [468, 161] on div "Operator" at bounding box center [472, 162] width 74 height 8
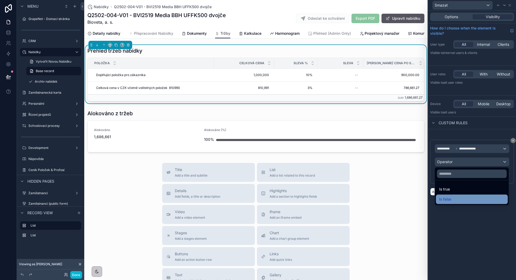
click at [452, 198] on div "Is false" at bounding box center [472, 199] width 66 height 6
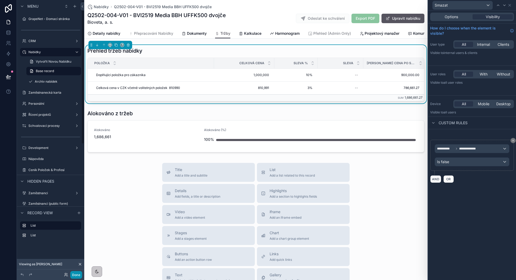
click at [75, 273] on button "Done" at bounding box center [76, 275] width 12 height 8
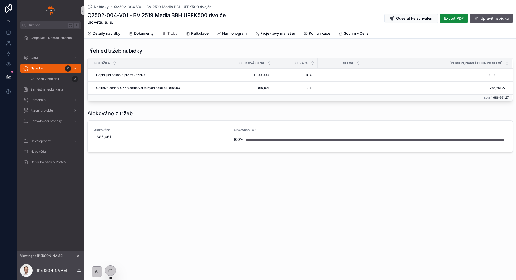
click at [12, 82] on button at bounding box center [9, 76] width 12 height 15
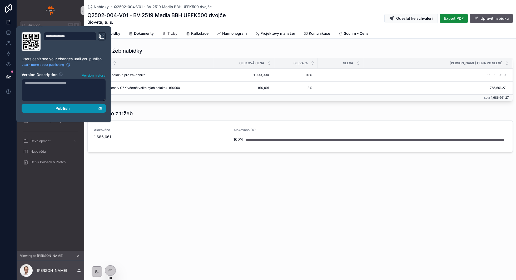
click at [51, 105] on button "Publish" at bounding box center [64, 108] width 84 height 8
click at [173, 189] on div "Nabídky Q2502-004-V01 - BVI2519 Media BBH UFFK500 dvojče Q2502-004-V01 - BVI251…" at bounding box center [300, 140] width 432 height 280
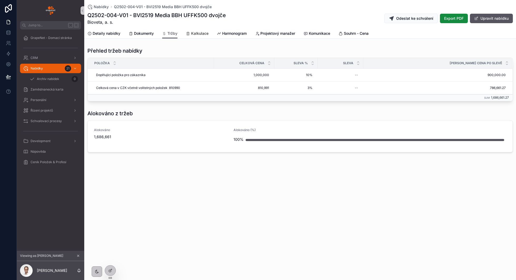
click at [191, 33] on div "Kalkulace" at bounding box center [197, 33] width 23 height 5
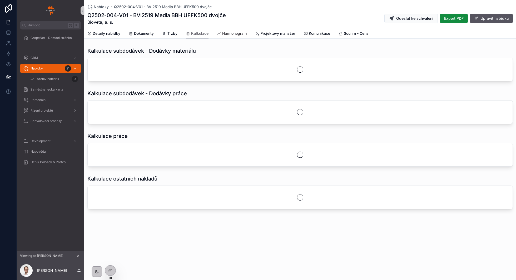
click at [228, 31] on link "Harmonogram" at bounding box center [232, 34] width 30 height 11
click at [230, 34] on span "Harmonogram" at bounding box center [234, 33] width 24 height 5
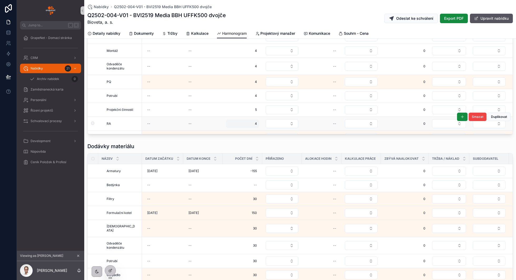
scroll to position [11, 0]
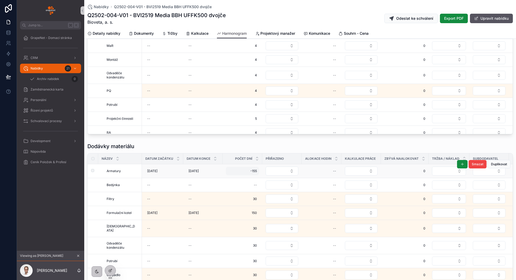
click at [242, 169] on span "-155" at bounding box center [242, 171] width 29 height 4
click at [281, 141] on div "Dodávky materiálu Název Datum začátku Datum konce Počet dní Přiřazeno Alokace h…" at bounding box center [300, 213] width 432 height 144
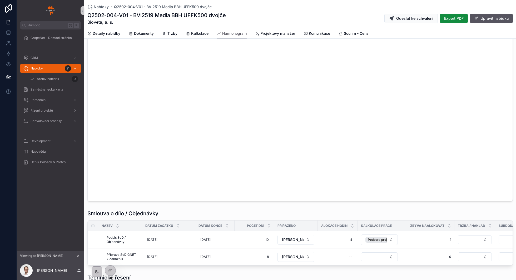
scroll to position [0, 0]
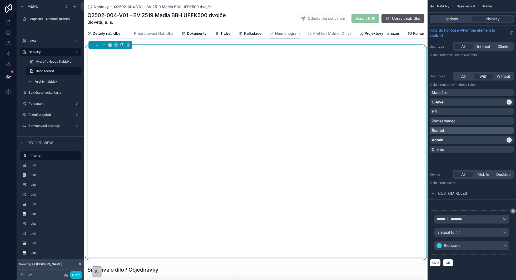
click at [471, 131] on div "Ředitel" at bounding box center [472, 130] width 80 height 5
click at [76, 276] on button "Done" at bounding box center [76, 275] width 12 height 8
click at [0, 0] on div "Jakub Želízko" at bounding box center [0, 0] width 0 height 0
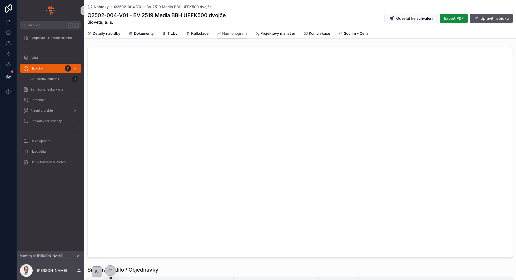
click at [5, 77] on button at bounding box center [9, 76] width 12 height 15
click at [10, 77] on icon at bounding box center [8, 76] width 4 height 3
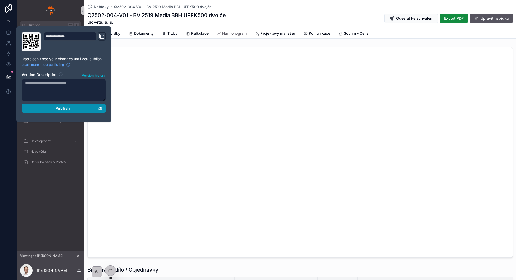
click at [71, 108] on div "Publish" at bounding box center [63, 108] width 77 height 5
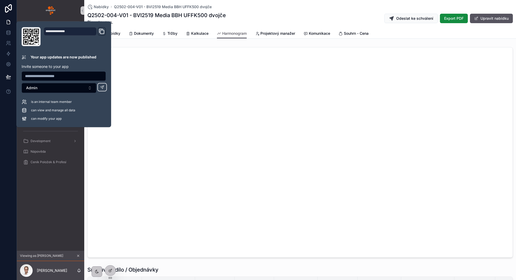
click at [175, 133] on iframe "scrollable content" at bounding box center [300, 152] width 425 height 210
click at [176, 86] on iframe "scrollable content" at bounding box center [300, 152] width 425 height 210
click at [63, 9] on link "scrollable content" at bounding box center [50, 10] width 61 height 8
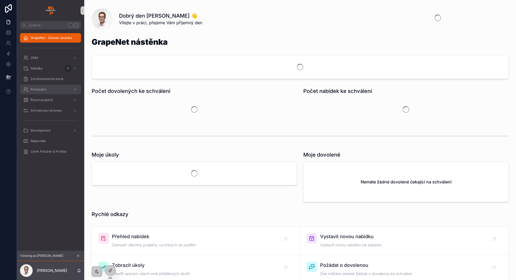
click at [49, 91] on div "Personální" at bounding box center [50, 89] width 55 height 8
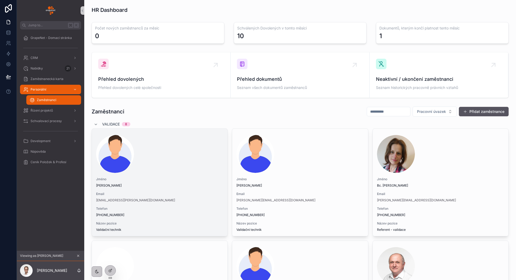
scroll to position [81, 0]
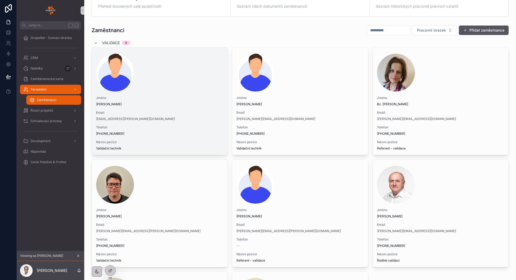
click at [145, 64] on div "scrollable content" at bounding box center [159, 73] width 127 height 38
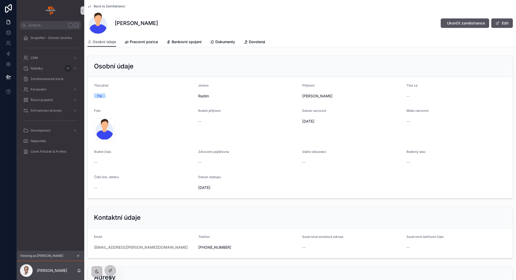
click at [107, 9] on div "Back to Zaměstnanci Ing. Radim Omacht Ukončit zaměstnance Edit" at bounding box center [299, 18] width 425 height 37
click at [109, 6] on span "Back to Zaměstnanci" at bounding box center [110, 6] width 32 height 4
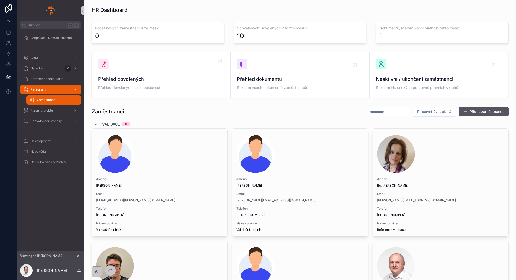
click at [168, 87] on span "Přehled dovolených celé společnosti" at bounding box center [161, 87] width 126 height 5
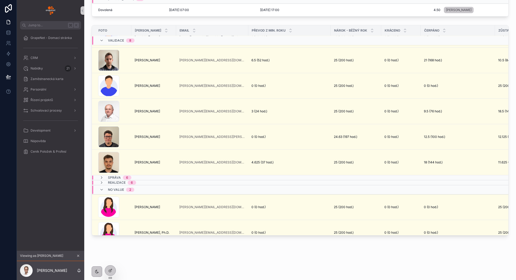
scroll to position [83, 0]
